Goal: Information Seeking & Learning: Learn about a topic

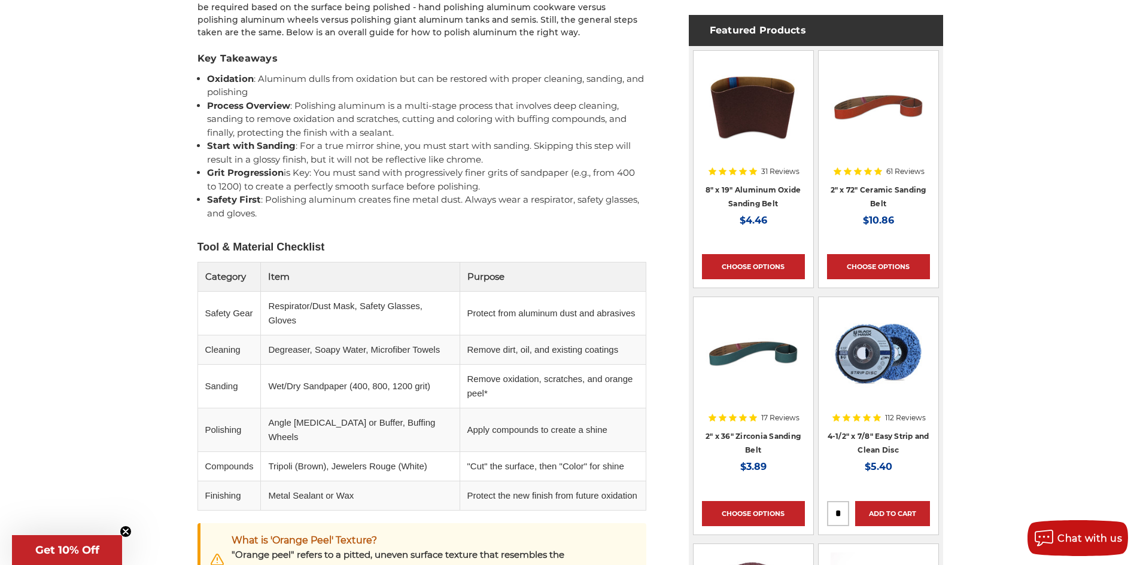
scroll to position [778, 0]
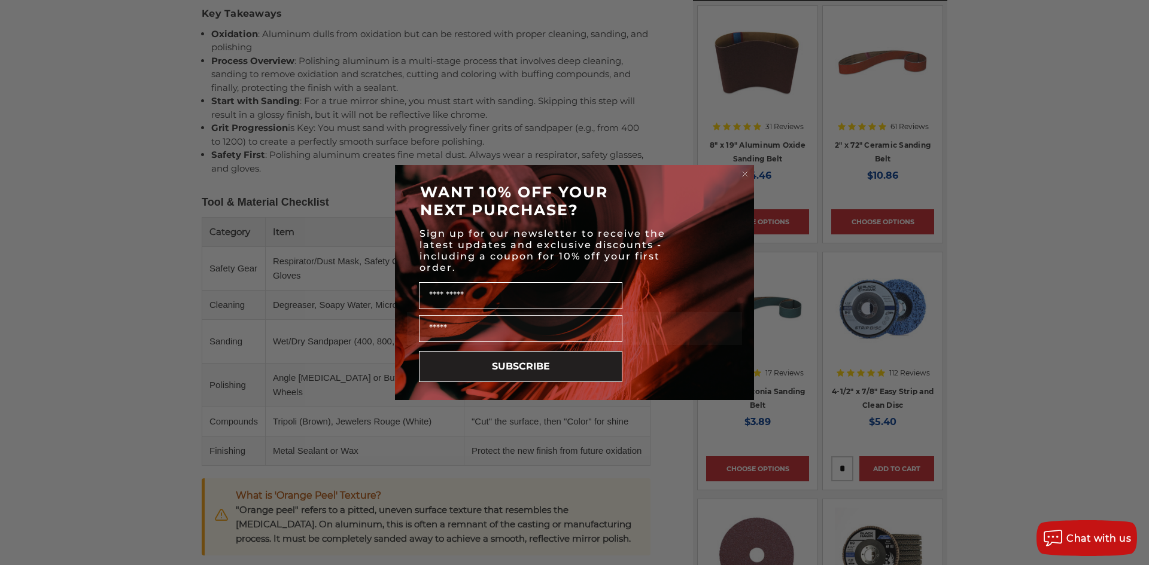
click at [746, 174] on circle "Close dialog" at bounding box center [745, 174] width 11 height 11
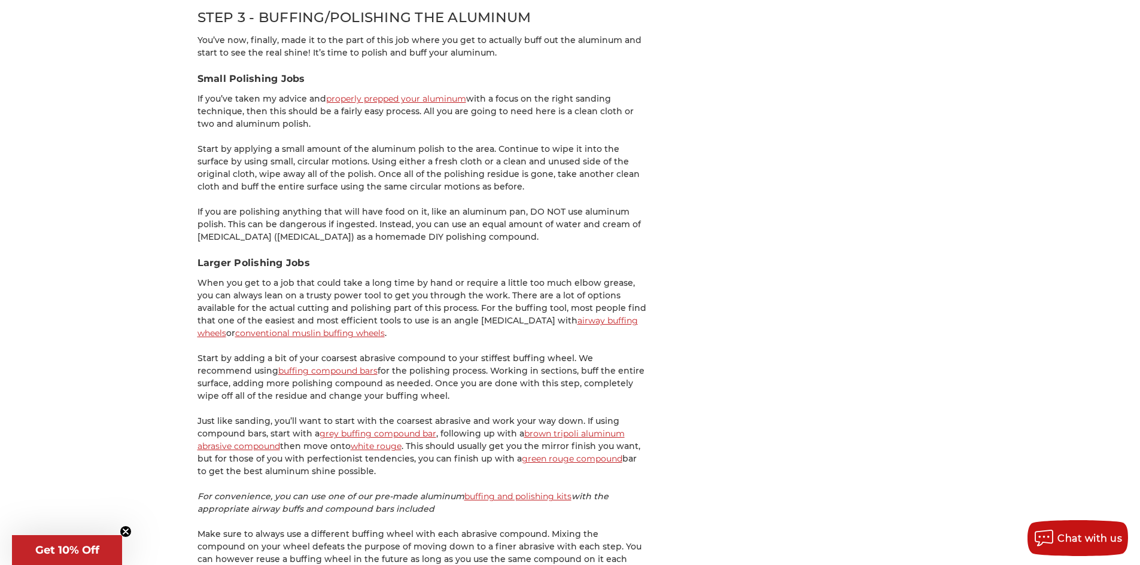
scroll to position [2334, 0]
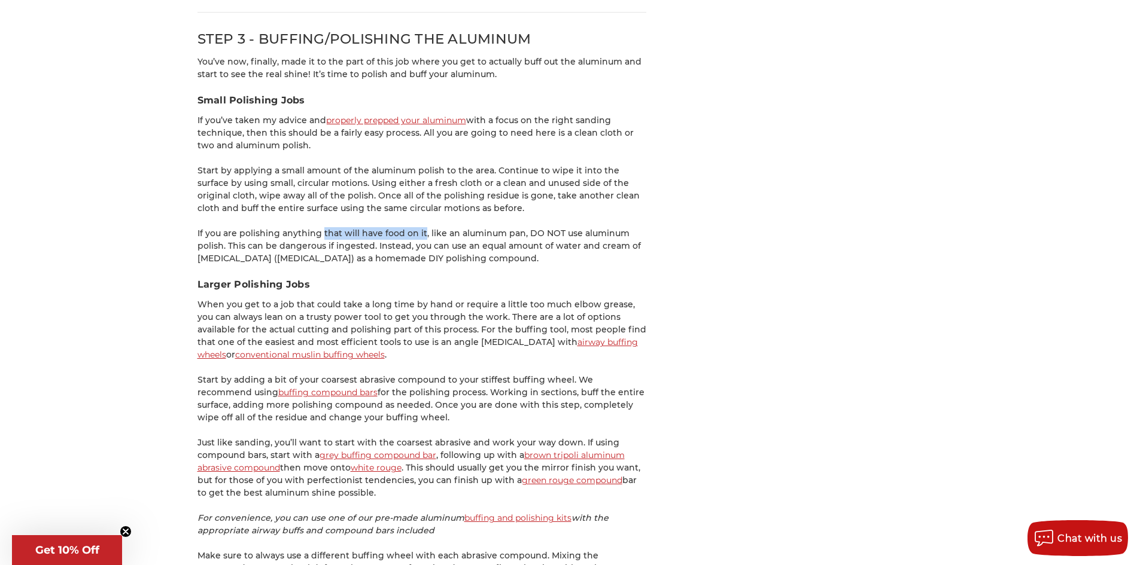
drag, startPoint x: 421, startPoint y: 196, endPoint x: 321, endPoint y: 190, distance: 99.5
click at [321, 227] on p "If you are polishing anything that will have food on it, like an aluminum pan, …" at bounding box center [421, 246] width 449 height 38
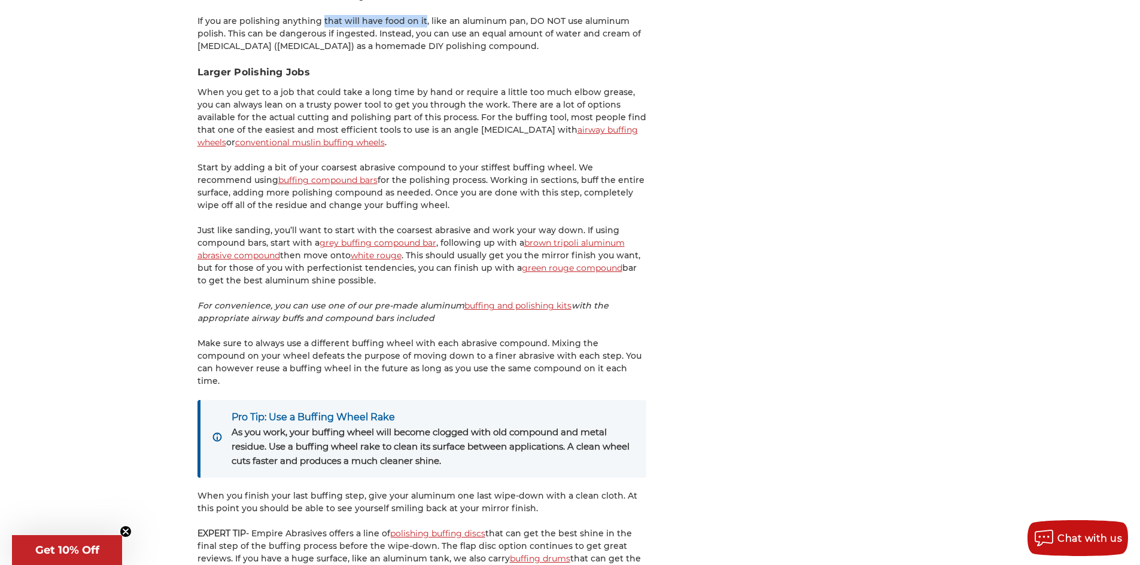
scroll to position [2573, 0]
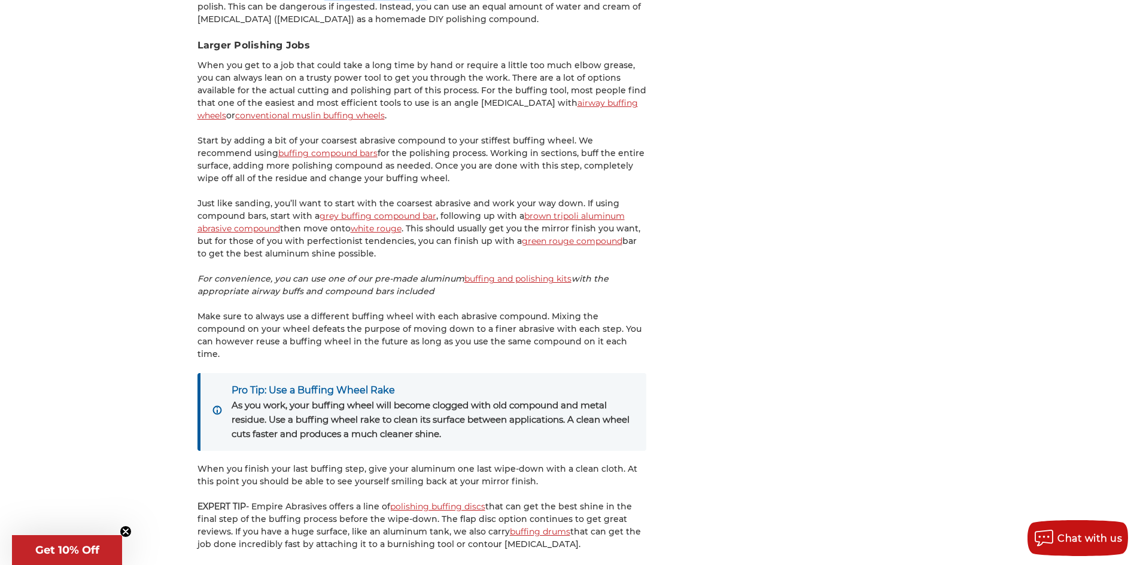
click at [385, 110] on link "conventional muslin buffing wheels" at bounding box center [310, 115] width 150 height 11
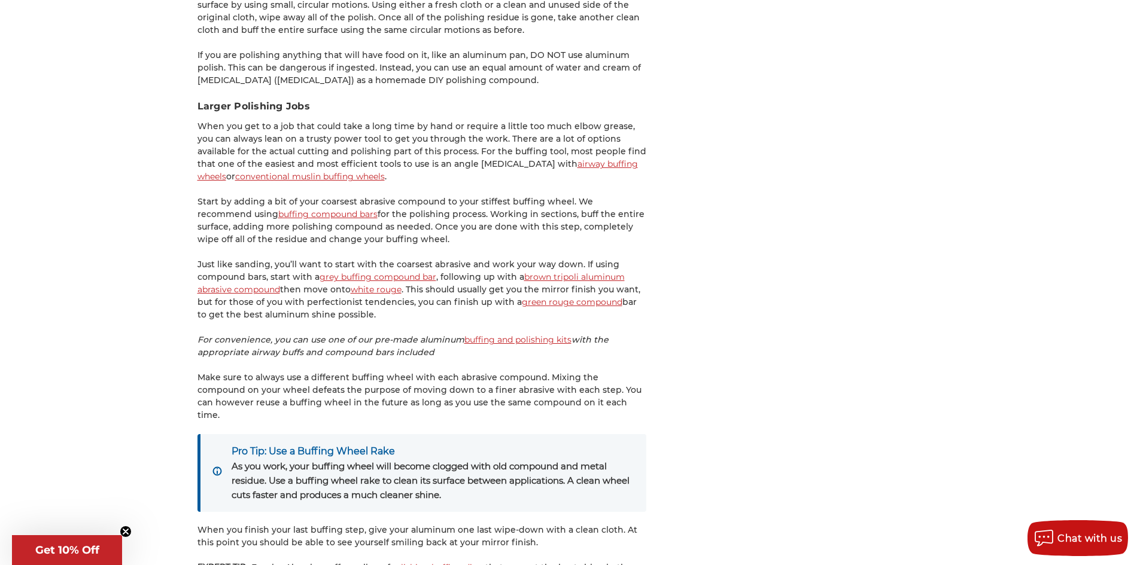
click at [266, 196] on p "Start by adding a bit of your coarsest abrasive compound to your stiffest buffi…" at bounding box center [421, 221] width 449 height 50
click at [278, 209] on link "buffing compound bars" at bounding box center [327, 214] width 99 height 11
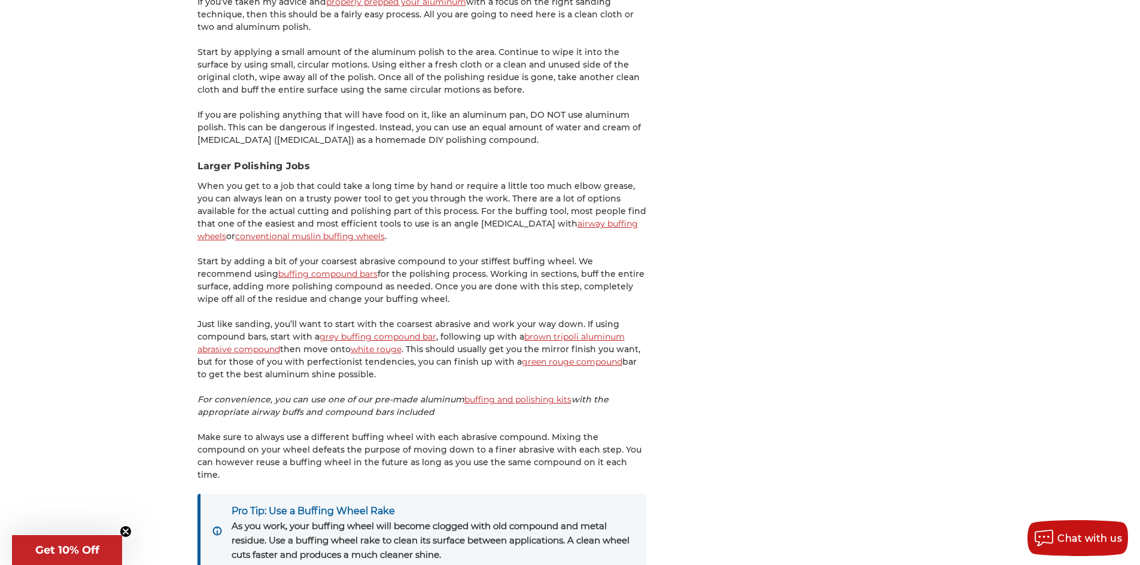
scroll to position [2512, 0]
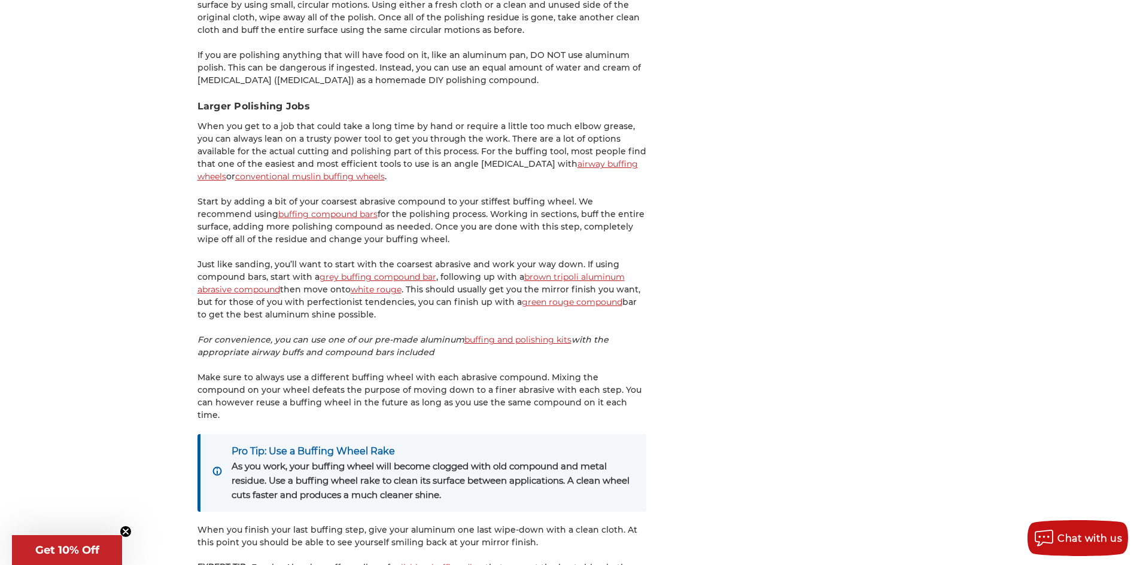
click at [488, 334] on link "buffing and polishing kits" at bounding box center [517, 339] width 107 height 11
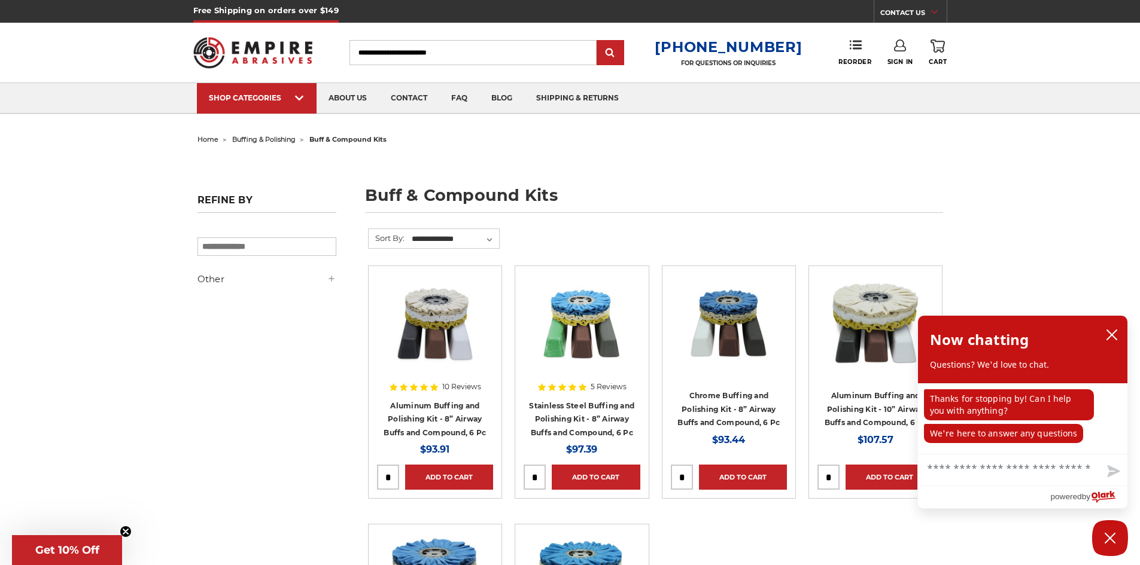
click at [251, 136] on span "buffing & polishing" at bounding box center [263, 139] width 63 height 8
